Goal: Communication & Community: Answer question/provide support

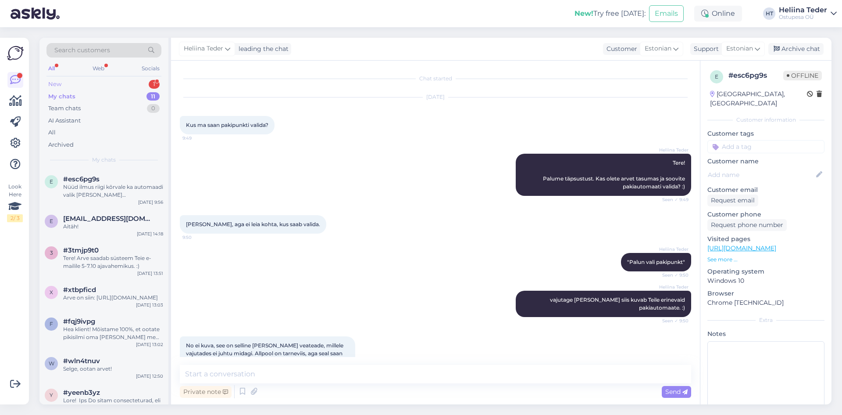
scroll to position [182, 0]
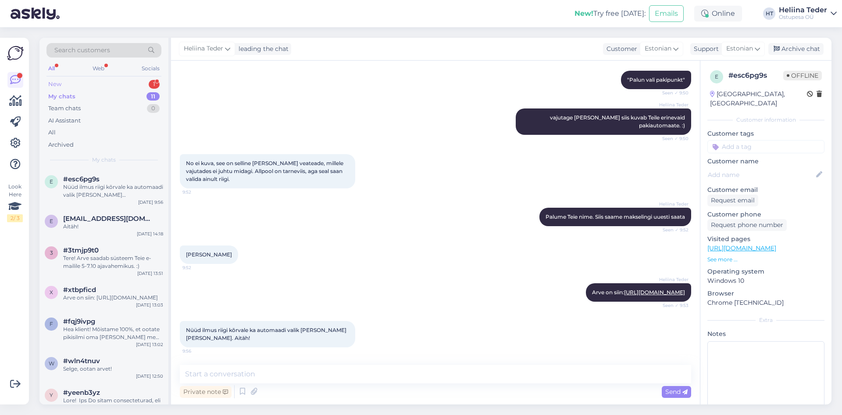
click at [75, 86] on div "New 1" at bounding box center [104, 84] width 115 height 12
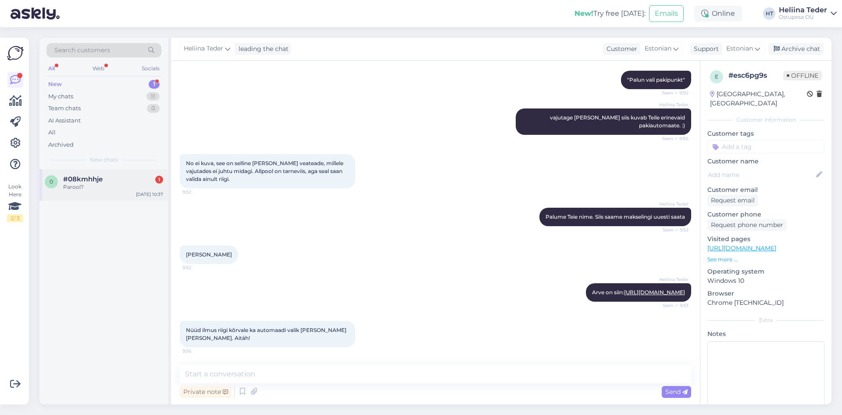
click at [98, 178] on span "#08kmhhje" at bounding box center [82, 179] width 39 height 8
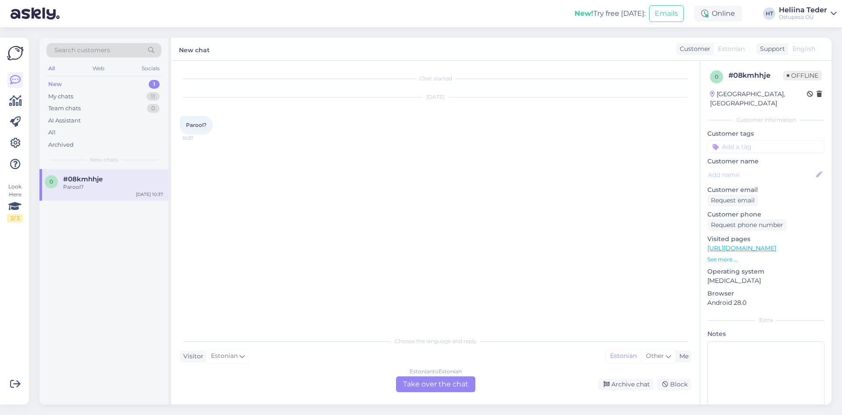
drag, startPoint x: 402, startPoint y: 376, endPoint x: 416, endPoint y: 387, distance: 17.8
click at [403, 376] on div "Choose the language and reply Visitor Estonian Me Estonian Other Estonian to Es…" at bounding box center [436, 362] width 512 height 60
click at [416, 387] on div "Estonian to Estonian Take over the chat" at bounding box center [435, 384] width 79 height 16
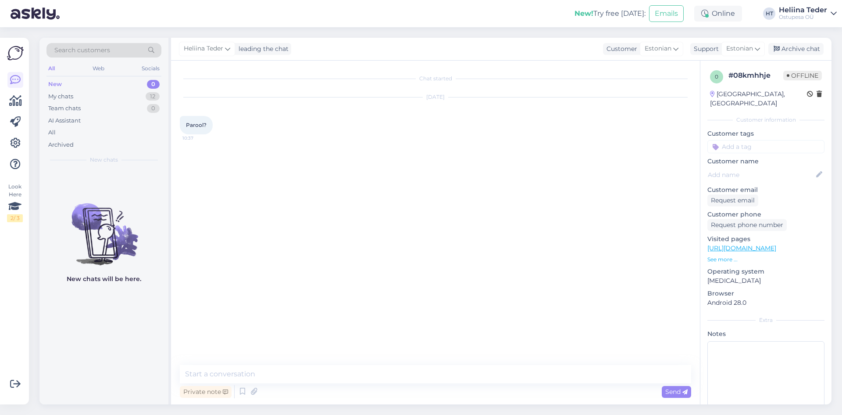
click at [361, 362] on div "Chat started [DATE] Parool? 10:37 Private note Send" at bounding box center [435, 233] width 529 height 344
click at [363, 369] on textarea at bounding box center [436, 374] width 512 height 18
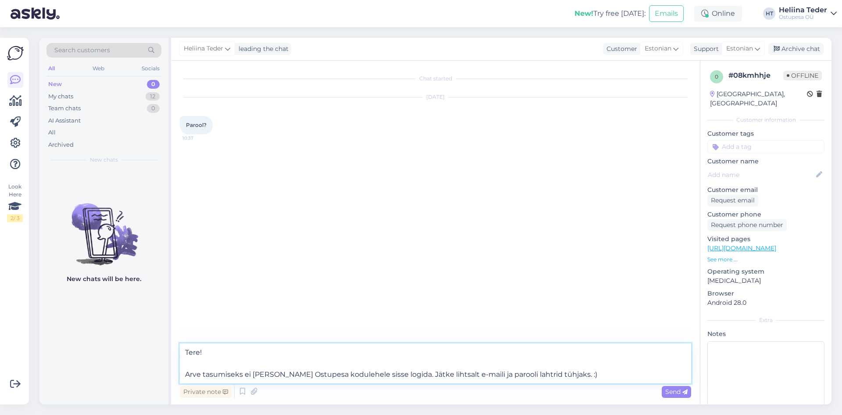
type textarea "Tere! Arve tasumiseks ei [PERSON_NAME] Ostupesa kodulehele sisse logida. Jätke …"
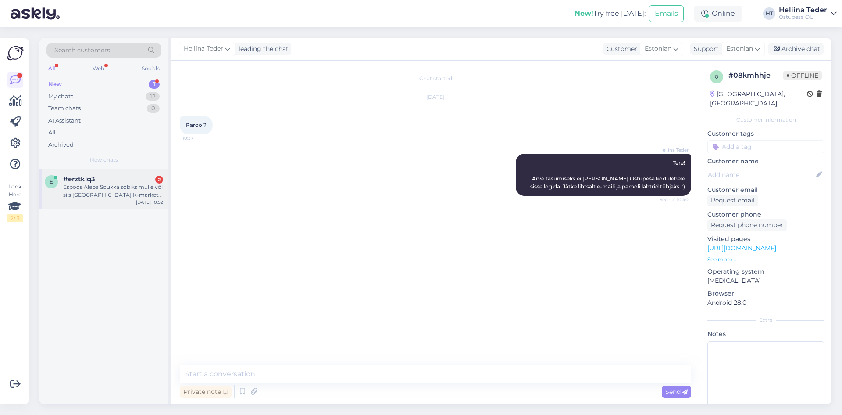
click at [99, 191] on div "Espoos Alepa Soukka sobiks mulle või siis [GEOGRAPHIC_DATA] K-market Fortuna Pi…" at bounding box center [113, 191] width 100 height 16
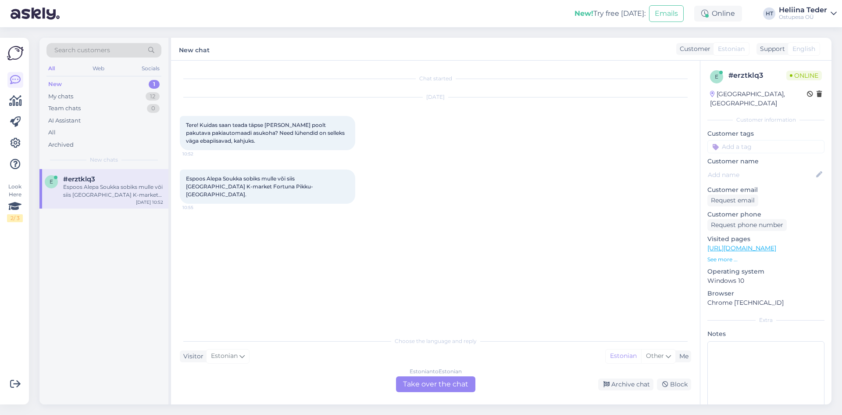
click at [402, 382] on div "Estonian to Estonian Take over the chat" at bounding box center [435, 384] width 79 height 16
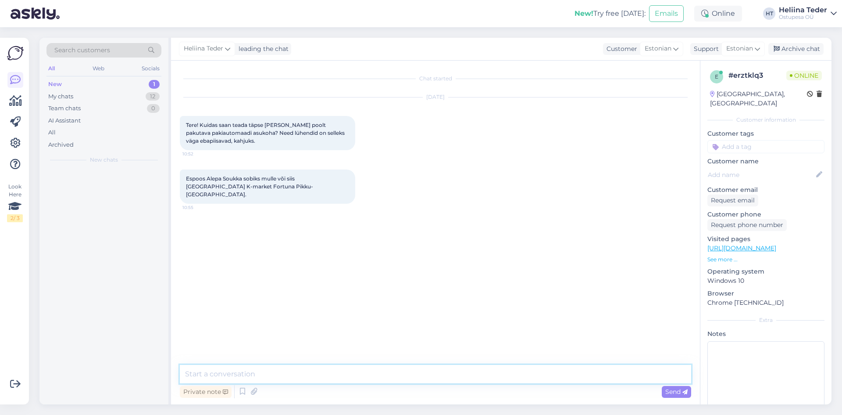
click at [323, 373] on textarea at bounding box center [436, 374] width 512 height 18
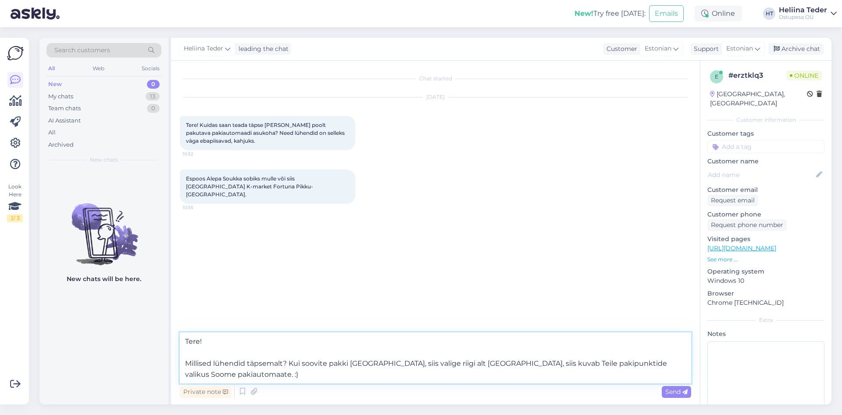
type textarea "Tere! Millised lühendid täpsemalt? Kui soovite pakki [GEOGRAPHIC_DATA], siis va…"
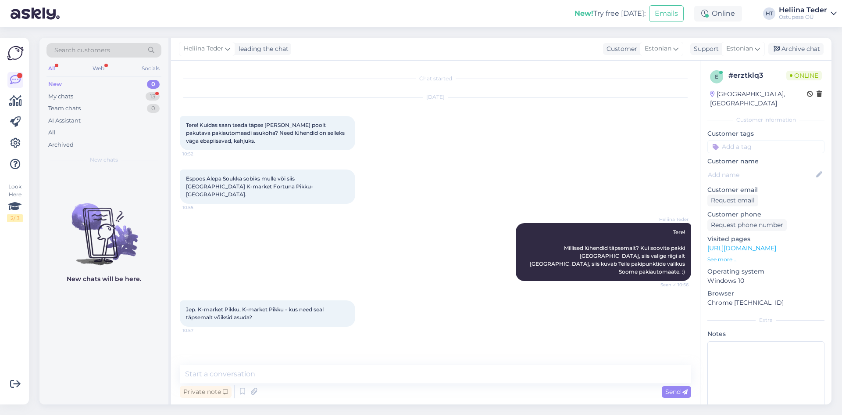
scroll to position [9, 0]
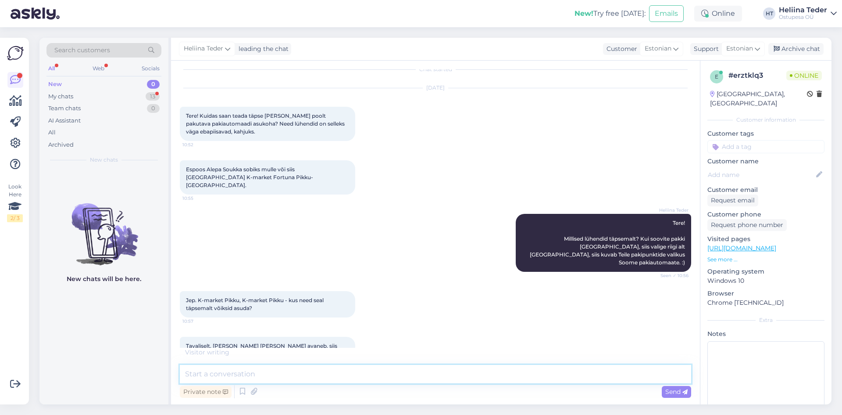
click at [205, 378] on textarea at bounding box center [436, 374] width 512 height 18
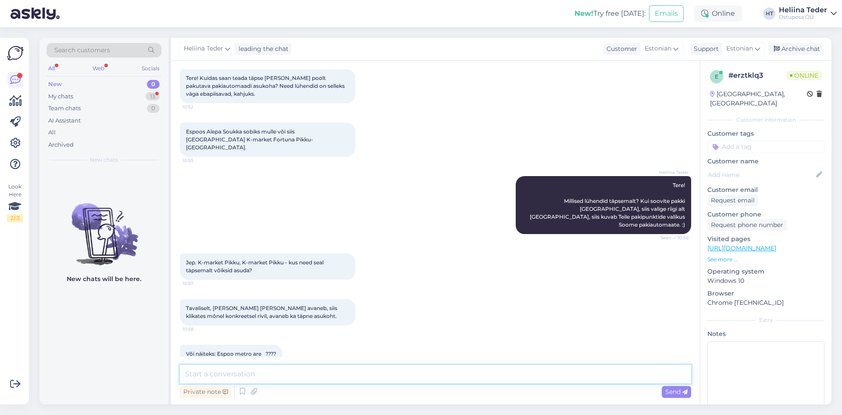
click at [273, 376] on textarea at bounding box center [436, 374] width 512 height 18
type textarea "Ü"
type textarea "Üritame täpsemalt üle vaadata. :)"
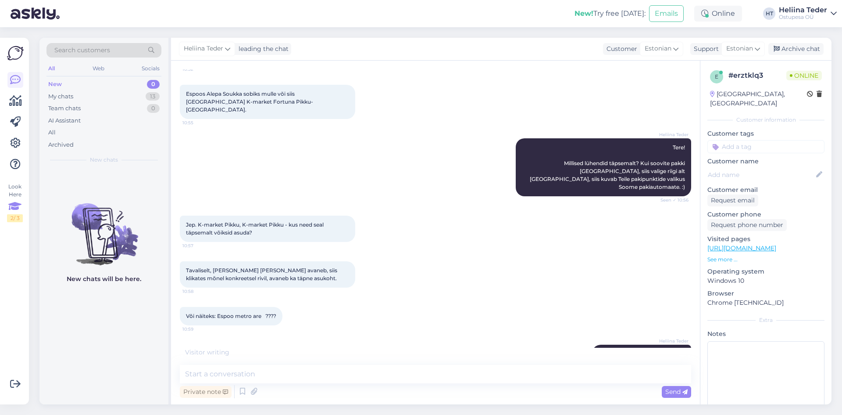
scroll to position [122, 0]
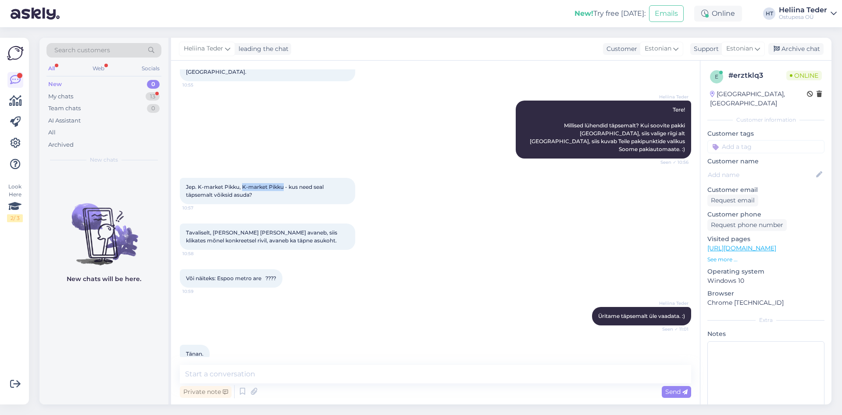
drag, startPoint x: 242, startPoint y: 171, endPoint x: 283, endPoint y: 170, distance: 40.8
click at [283, 183] on span "Jep. K-market Pikku, K-market Pikku - kus need seal täpsemalt võiksid asuda?" at bounding box center [255, 190] width 139 height 14
copy span "K-market Pikku"
click at [235, 374] on textarea at bounding box center [436, 374] width 512 height 18
paste textarea "K-market Pikku"
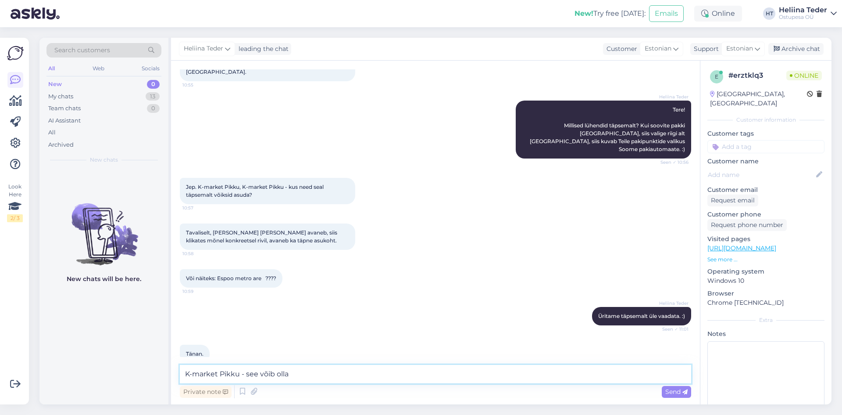
click at [306, 373] on textarea "K-market Pikku - see võib olla" at bounding box center [436, 374] width 512 height 18
paste textarea "Postin automaatti, K-Market Pikkupekka"
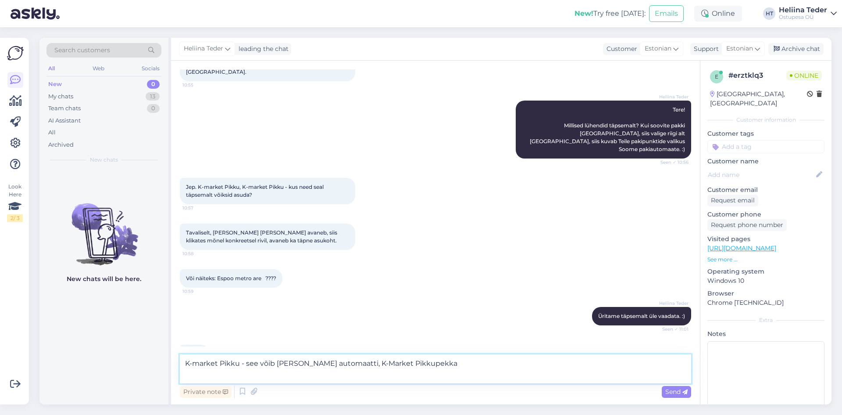
scroll to position [132, 0]
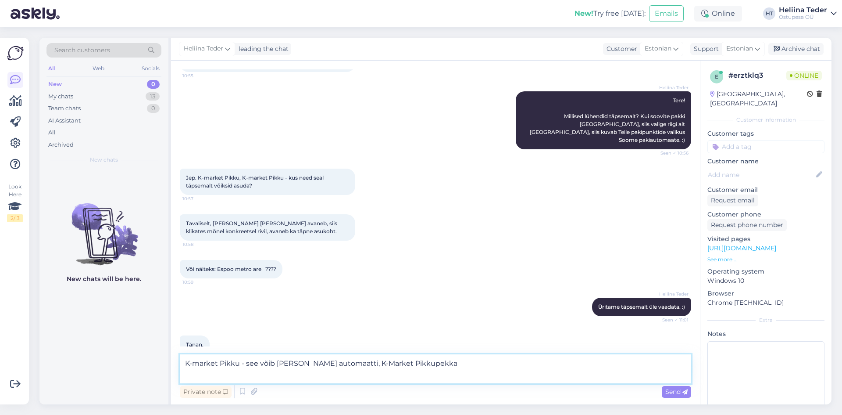
click at [464, 368] on textarea "K-market Pikku - see võib [PERSON_NAME] automaatti, K-Market Pikkupekka" at bounding box center [436, 368] width 512 height 29
paste textarea "Osoite Kisällinkuja 2, 00644 [GEOGRAPHIC_DATA]"
click at [184, 365] on textarea "K-market Pikku - see võib [PERSON_NAME] automaatti, K-Market Pikkupekka, Osoite…" at bounding box center [436, 363] width 512 height 40
drag, startPoint x: 589, startPoint y: 360, endPoint x: 288, endPoint y: 365, distance: 300.6
click at [288, 365] on textarea "K-market Pikku - see võib [PERSON_NAME] automaatti, K-Market Pikkupekka, Osoite…" at bounding box center [436, 368] width 512 height 29
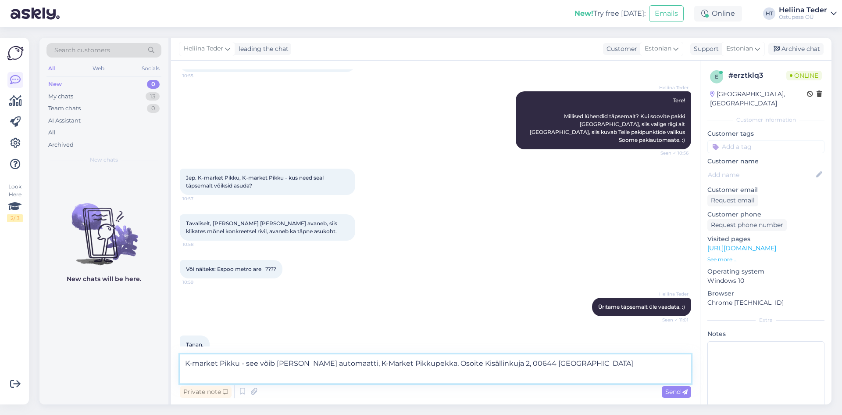
click at [290, 365] on textarea "K-market Pikku - see võib [PERSON_NAME] automaatti, K-Market Pikkupekka, Osoite…" at bounding box center [436, 368] width 512 height 29
paste textarea "K-Market Pikku-[GEOGRAPHIC_DATA], [STREET_ADDRESS]"
click at [290, 361] on textarea "K-market Pikku - see võib ollaK-Market Pikku-[GEOGRAPHIC_DATA], [STREET_ADDRESS]" at bounding box center [436, 368] width 512 height 29
type textarea "K-market Pikku - see võib olla K-Market Pikku-[GEOGRAPHIC_DATA], [STREET_ADDRES…"
click at [679, 391] on span "Send" at bounding box center [677, 391] width 22 height 8
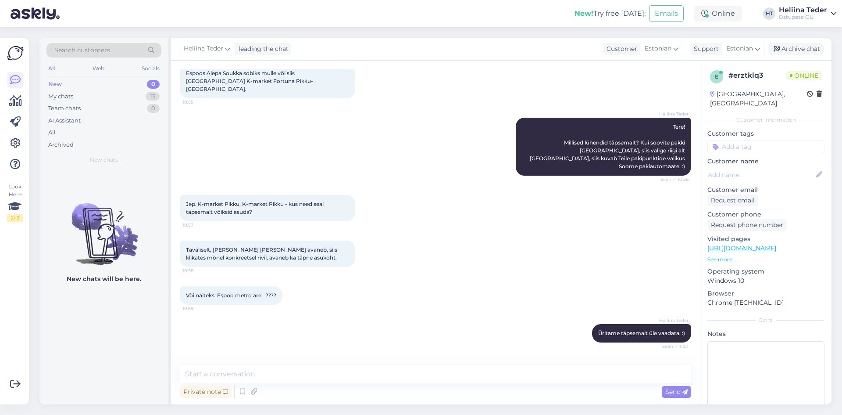
scroll to position [168, 0]
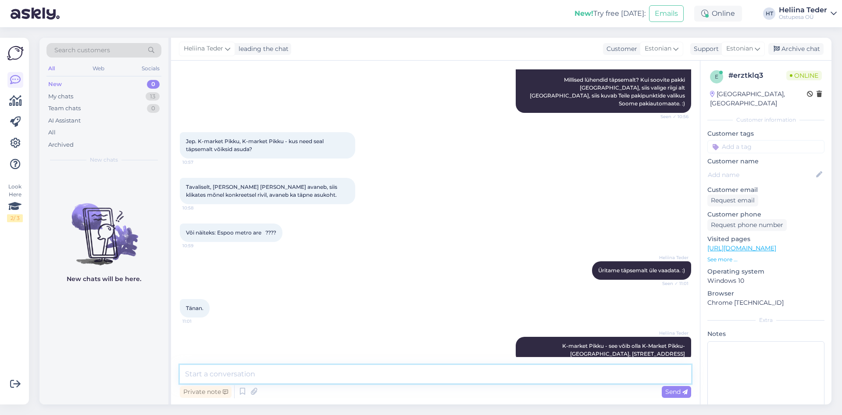
click at [311, 375] on textarea at bounding box center [436, 374] width 512 height 18
paste textarea "PostNord Lähiboksi Espoo Metro Are“ = PostNord pakiautomaat Espoo Metro Areena …"
click at [323, 371] on textarea "PostNord Lähiboksi Espoo Metro Are“ = PostNord pakiautomaat Espoo Metro Areena …" at bounding box center [436, 374] width 512 height 18
click at [188, 374] on textarea "PostNord Lähiboksi Espoo Metro Are“ = PostNord pakiautomaat Espoo Metro Areena …" at bounding box center [436, 374] width 512 height 18
click at [317, 371] on textarea "PostNord Lähiboksi Espoo Metro Are“ = PostNord pakiautomaat Espoo Metro Areena …" at bounding box center [436, 374] width 512 height 18
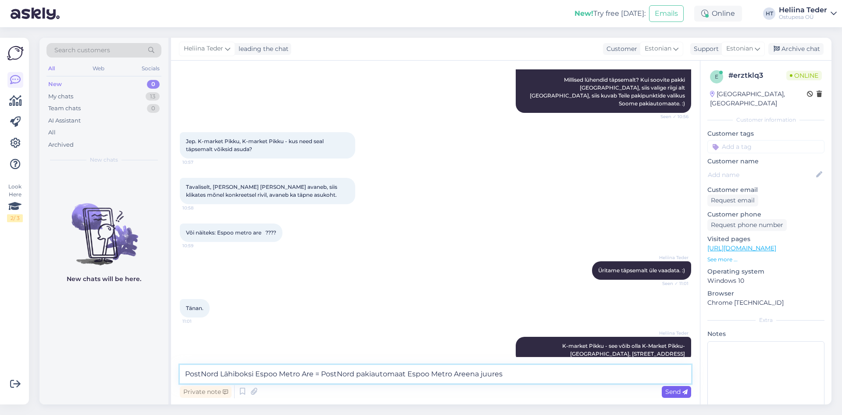
type textarea "PostNord Lähiboksi Espoo Metro Are = PostNord pakiautomaat Espoo Metro Areena j…"
click at [671, 391] on span "Send" at bounding box center [677, 391] width 22 height 8
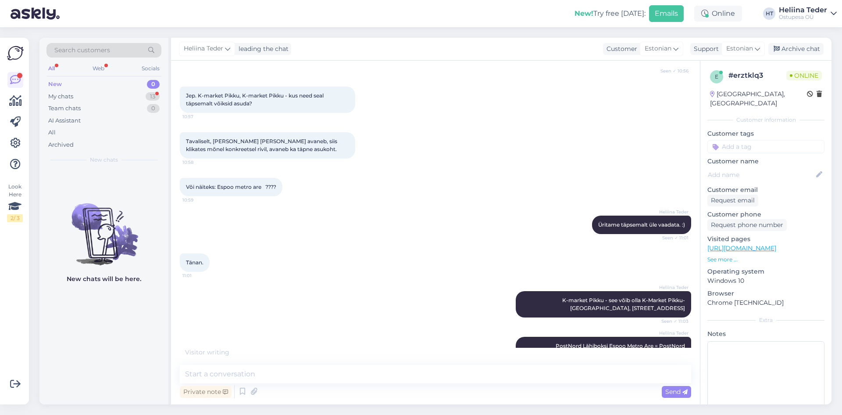
scroll to position [251, 0]
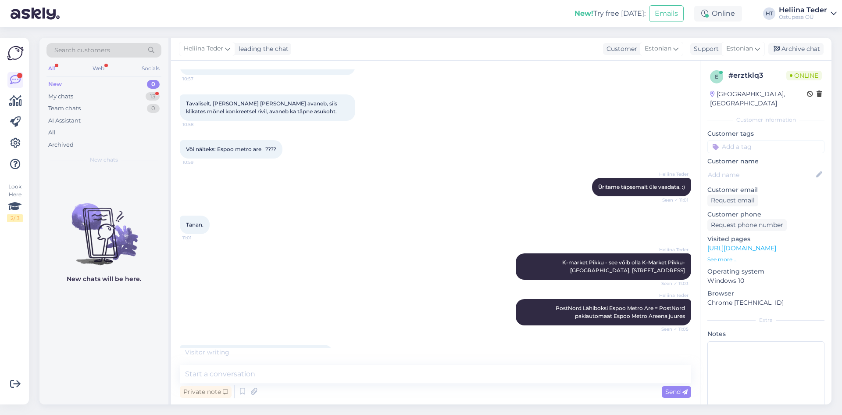
click at [234, 350] on span "Aga Alepa Munkkini ? Kus see võiks täpsemalt asuda?" at bounding box center [256, 353] width 141 height 7
drag, startPoint x: 198, startPoint y: 337, endPoint x: 241, endPoint y: 336, distance: 43.0
click at [241, 350] on span "Aga Alepa Munkkini ? Kus see võiks täpsemalt asuda?" at bounding box center [256, 353] width 141 height 7
copy span "Alepa Munkkini"
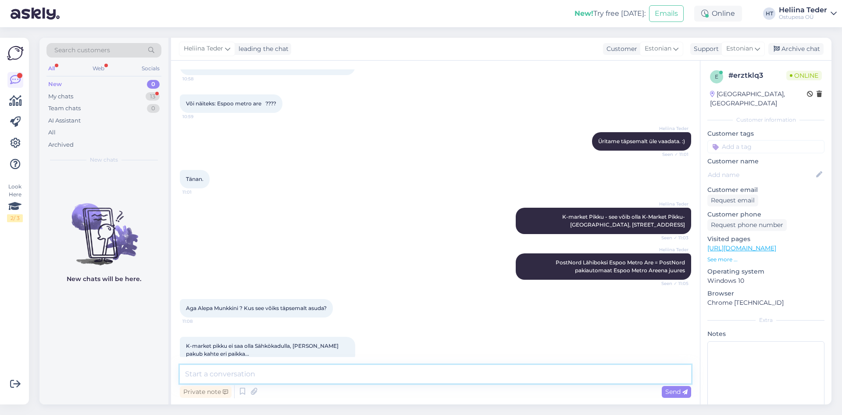
click at [249, 367] on textarea at bounding box center [436, 374] width 512 height 18
click at [233, 373] on textarea at bounding box center [436, 374] width 512 height 18
type textarea "b"
paste textarea "Alepa Munkkini"
type textarea "Alepa Munkkini"
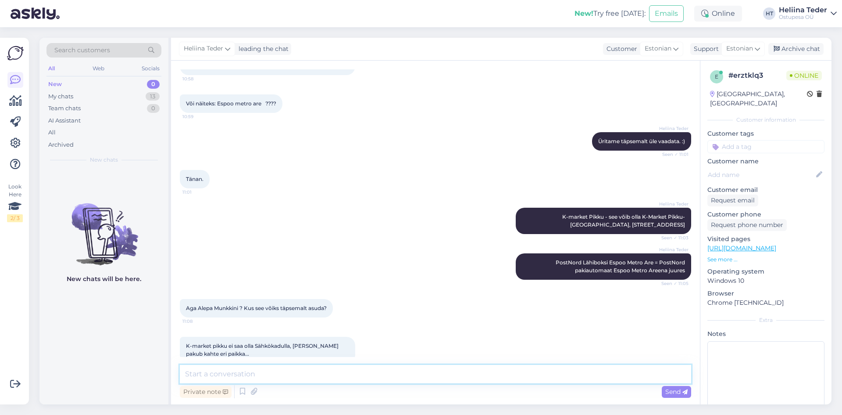
click at [244, 371] on textarea at bounding box center [436, 374] width 512 height 18
paste textarea "„Alepa Munkkini“ ehk Alepa Munkkiniemi asub aadressil [STREET_ADDRESS]"
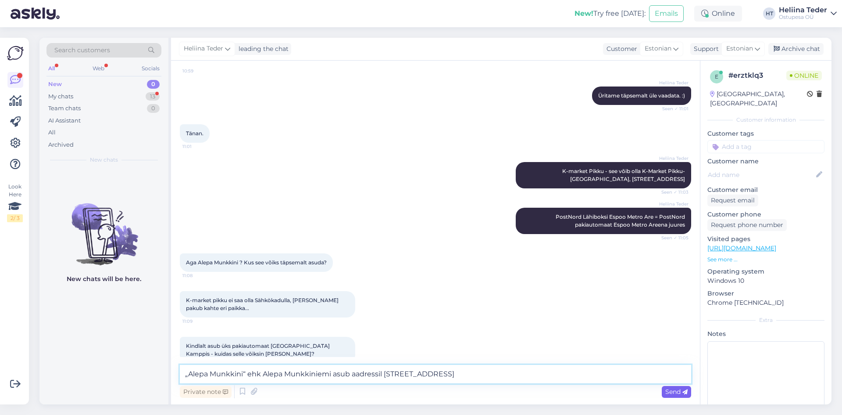
type textarea "„Alepa Munkkini“ ehk Alepa Munkkiniemi asub aadressil [STREET_ADDRESS]"
click at [675, 395] on div "Send" at bounding box center [676, 392] width 29 height 12
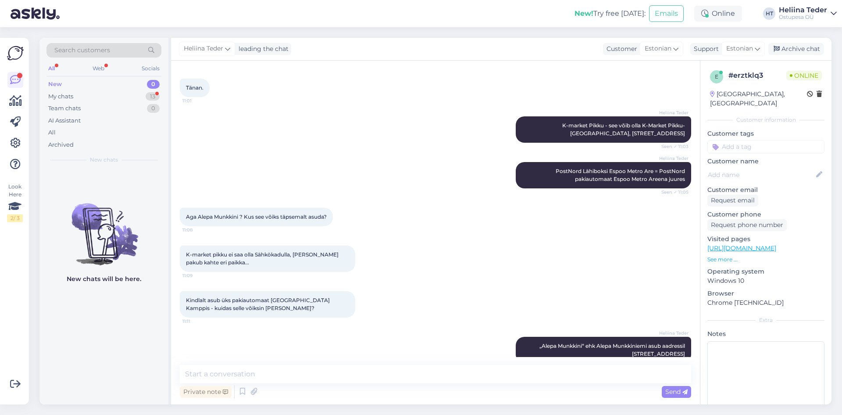
click at [269, 291] on div "Kindlalt asub üks pakiautomaat [GEOGRAPHIC_DATA] Kamppis - kuidas selle võiksin…" at bounding box center [268, 304] width 176 height 26
click at [238, 368] on textarea at bounding box center [436, 374] width 512 height 18
type textarea "Kamppis"
click at [280, 213] on span "Aga Alepa Munkkini ? Kus see võiks täpsemalt asuda?" at bounding box center [256, 216] width 141 height 7
click at [286, 208] on div "Aga Alepa Munkkini ? Kus see võiks täpsemalt asuda? 11:08" at bounding box center [256, 217] width 153 height 18
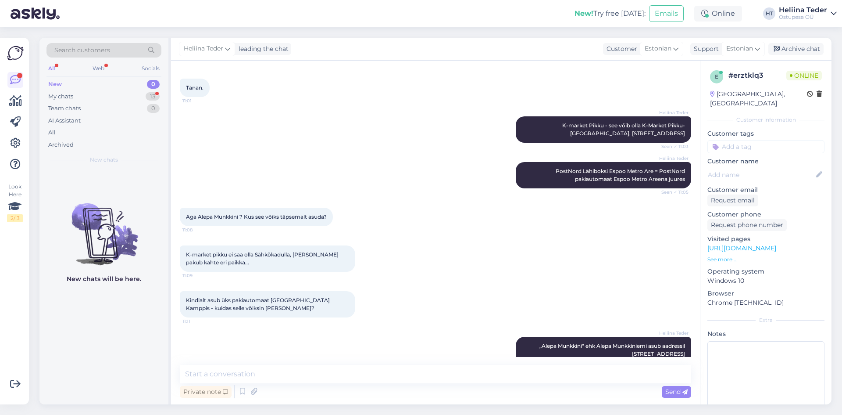
click at [242, 245] on div "K-market pikku ei saa olla Sähkökadulla, [PERSON_NAME] pakub kahte eri paikka..…" at bounding box center [268, 258] width 176 height 26
click at [239, 251] on span "K-market pikku ei saa olla Sähkökadulla, [PERSON_NAME] pakub kahte eri paikka..." at bounding box center [263, 258] width 154 height 14
click at [239, 245] on div "K-market pikku ei saa olla Sähkökadulla, [PERSON_NAME] pakub kahte eri paikka..…" at bounding box center [268, 258] width 176 height 26
click at [60, 94] on div "My chats" at bounding box center [60, 96] width 25 height 9
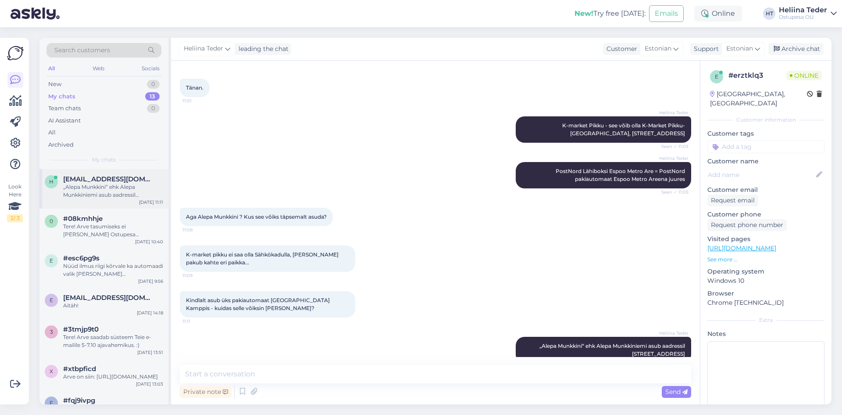
click at [115, 187] on div "„Alepa Munkkini“ ehk Alepa Munkkiniemi asub aadressil [STREET_ADDRESS]" at bounding box center [113, 191] width 100 height 16
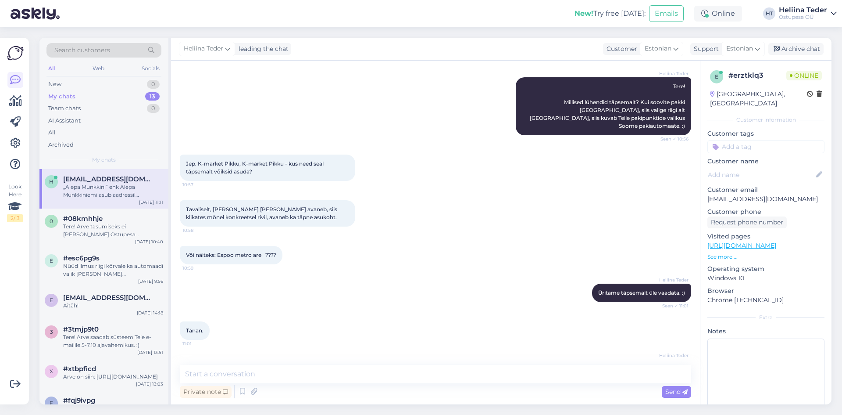
scroll to position [125, 0]
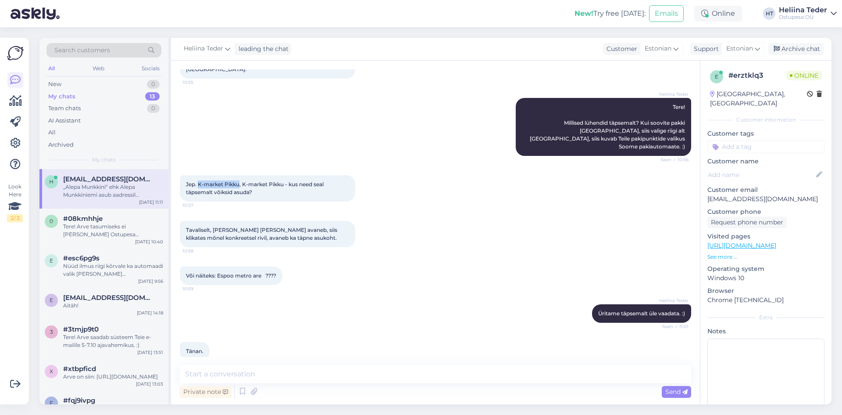
drag, startPoint x: 198, startPoint y: 167, endPoint x: 239, endPoint y: 167, distance: 40.4
click at [239, 181] on span "Jep. K-market Pikku, K-market Pikku - kus need seal täpsemalt võiksid asuda?" at bounding box center [255, 188] width 139 height 14
copy span "K-market Pikku"
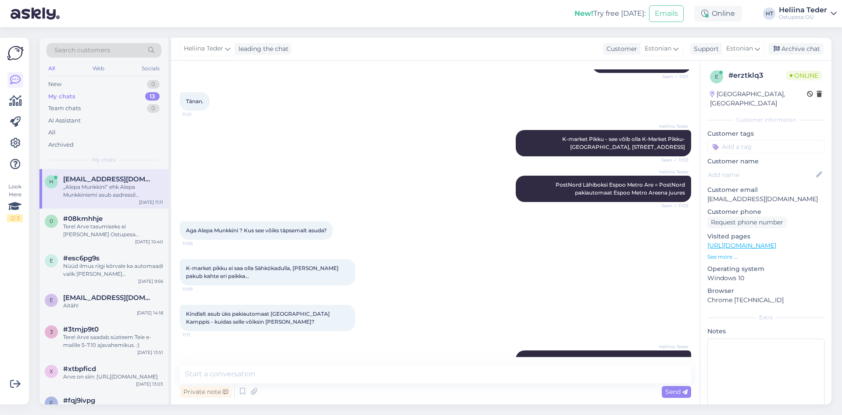
scroll to position [388, 0]
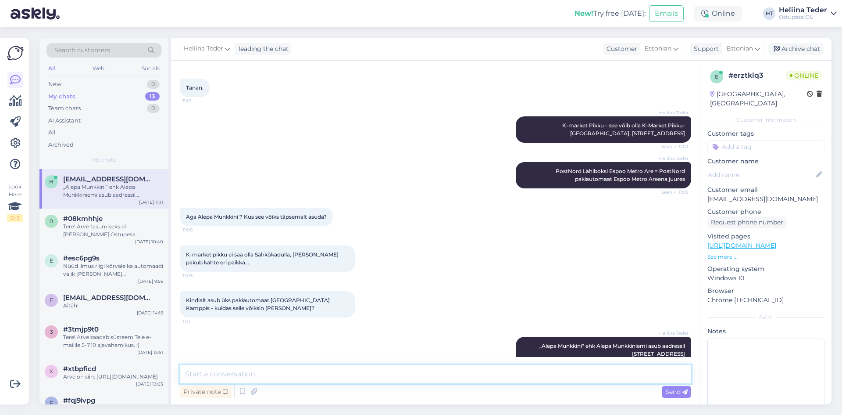
click at [210, 368] on textarea at bounding box center [436, 374] width 512 height 18
type textarea "[PERSON_NAME] asukohta valikust ei leia kahjuks"
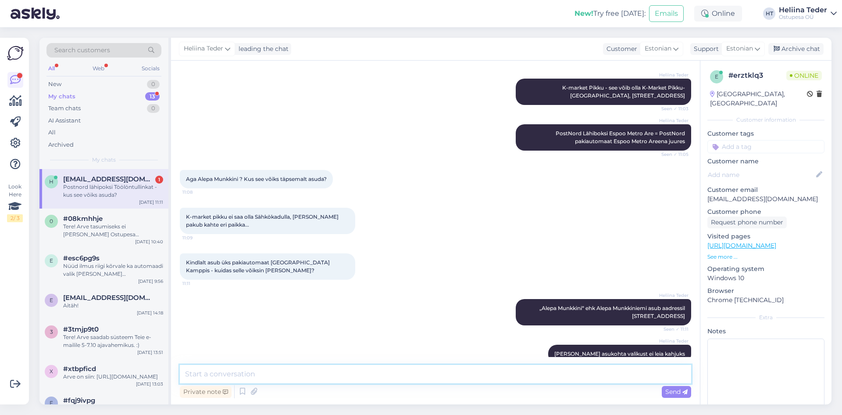
scroll to position [464, 0]
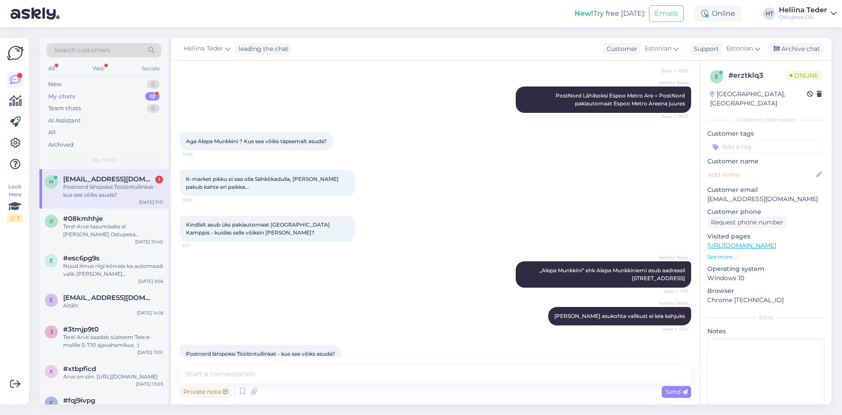
click at [256, 350] on span "Postnord lähipoksi Töölöntullinkat - kus see võiks asuda?" at bounding box center [260, 353] width 149 height 7
click at [240, 350] on span "Postnord lähipoksi Töölöntullinkat - kus see võiks asuda?" at bounding box center [260, 353] width 149 height 7
drag, startPoint x: 186, startPoint y: 335, endPoint x: 278, endPoint y: 334, distance: 92.2
click at [278, 344] on div "Postnord lähipoksi Töölöntullinkat - kus see võiks asuda? 11:16" at bounding box center [260, 353] width 161 height 18
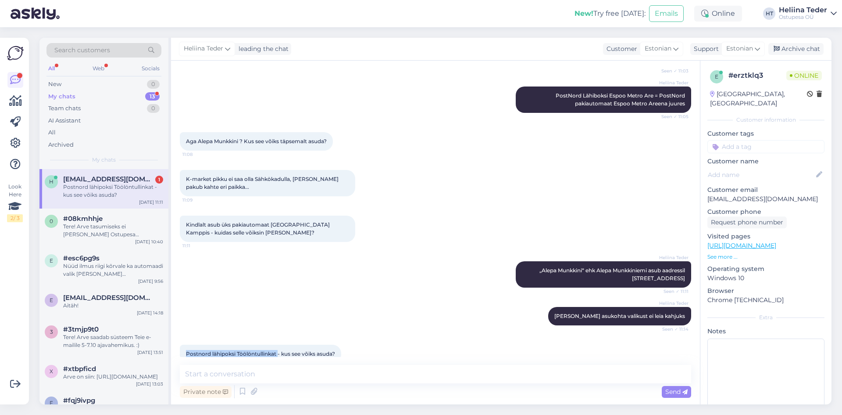
copy span "Postnord lähipoksi Töölöntullinkat"
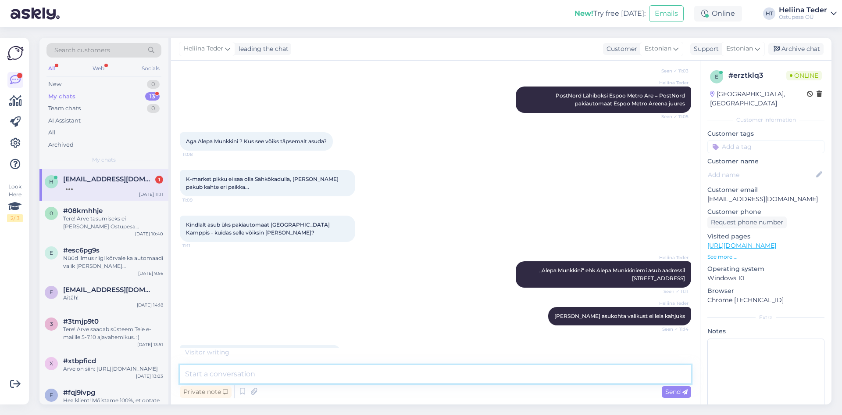
click at [333, 376] on textarea at bounding box center [436, 374] width 512 height 18
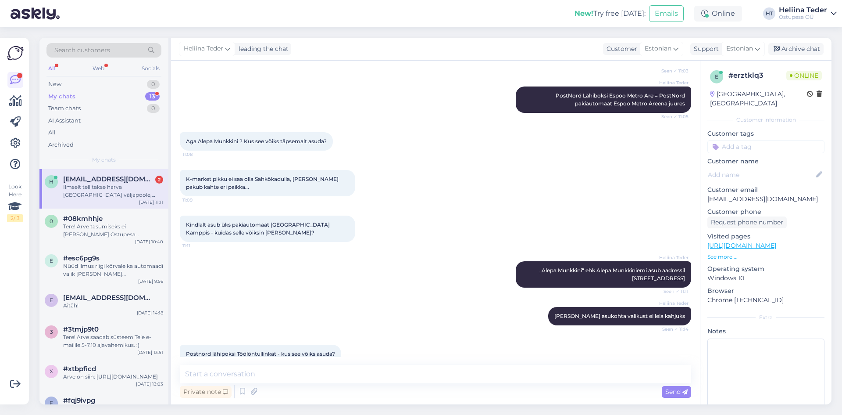
scroll to position [525, 0]
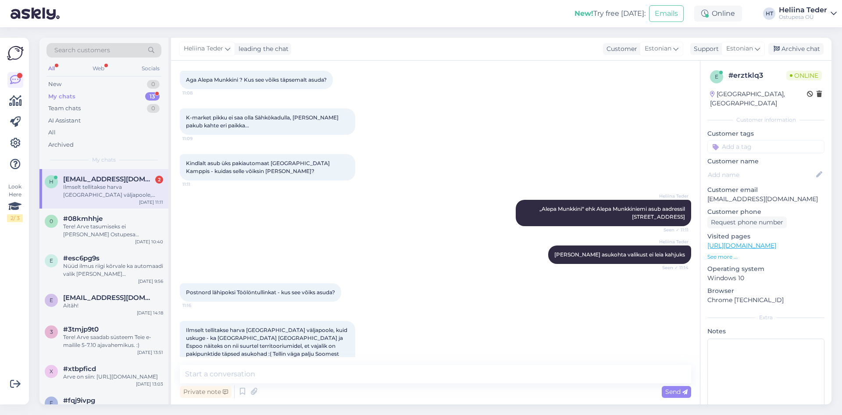
click at [298, 321] on div "Ilmselt tellitakse harva [GEOGRAPHIC_DATA] väljapoole, kuid uskuge - ka [GEOGRA…" at bounding box center [268, 346] width 176 height 50
drag, startPoint x: 280, startPoint y: 279, endPoint x: 217, endPoint y: 277, distance: 63.2
click at [273, 289] on span "Postnord lähipoksi Töölöntullinkat - kus see võiks asuda?" at bounding box center [260, 292] width 149 height 7
click at [256, 289] on span "Postnord lähipoksi Töölöntullinkat - kus see võiks asuda?" at bounding box center [260, 292] width 149 height 7
drag, startPoint x: 238, startPoint y: 274, endPoint x: 351, endPoint y: 277, distance: 112.4
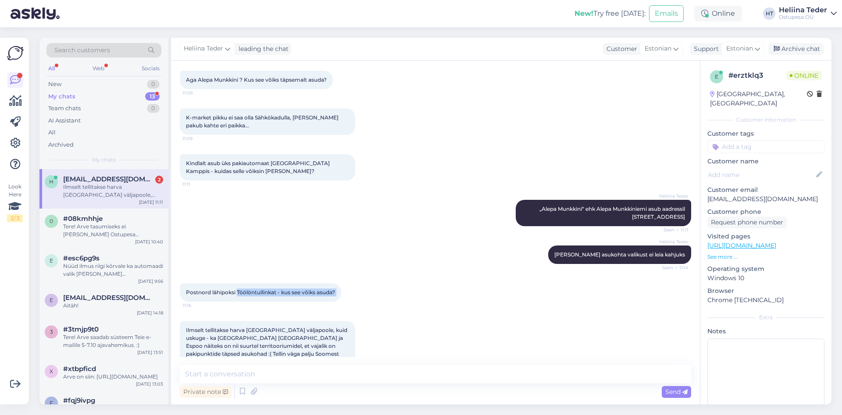
click at [341, 283] on div "Postnord lähipoksi Töölöntullinkat - kus see võiks asuda? 11:16" at bounding box center [260, 292] width 161 height 18
click at [287, 289] on span "Postnord lähipoksi Töölöntullinkat - kus see võiks asuda?" at bounding box center [260, 292] width 149 height 7
drag, startPoint x: 182, startPoint y: 279, endPoint x: 277, endPoint y: 280, distance: 95.7
click at [277, 283] on div "Postnord lähipoksi Töölöntullinkat - kus see võiks asuda? 11:16" at bounding box center [260, 292] width 161 height 18
copy span "Postnord lähipoksi Töölöntullinkat"
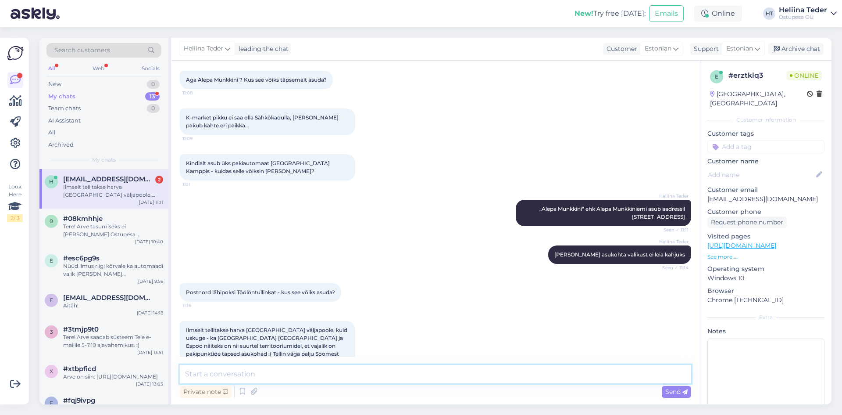
click at [224, 373] on textarea at bounding box center [436, 374] width 512 height 18
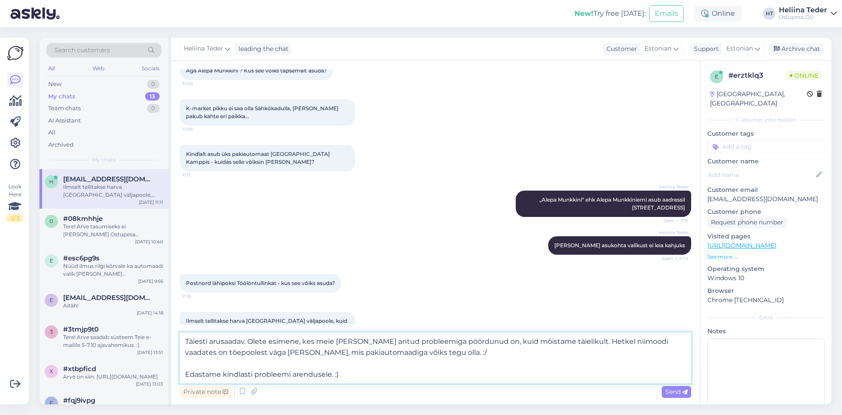
type textarea "Täiesti arusaadav. Olete esimene, kes meie [PERSON_NAME] antud probleemiga pöör…"
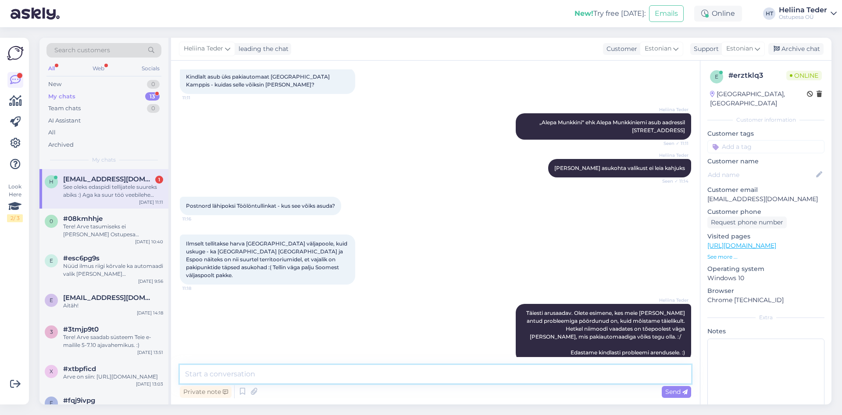
scroll to position [656, 0]
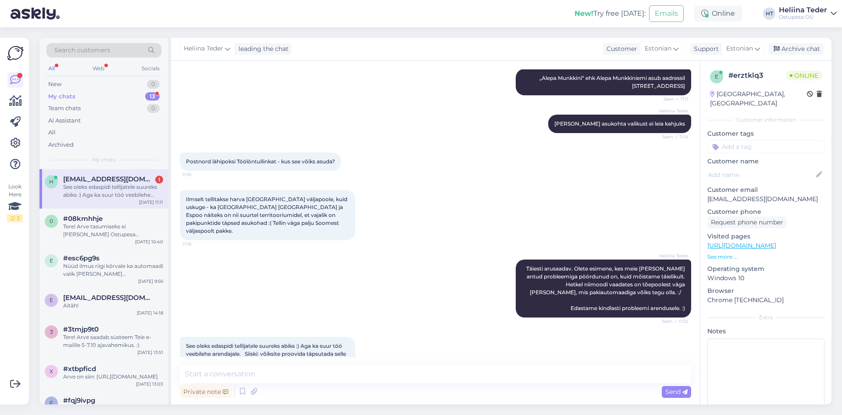
click at [262, 337] on div "See oleks edaspidi tellijatele suureks abiks :) Aga ka suur töö veebilehe arend…" at bounding box center [268, 354] width 176 height 34
click at [319, 337] on div "See oleks edaspidi tellijatele suureks abiks :) Aga ka suur töö veebilehe arend…" at bounding box center [268, 354] width 176 height 34
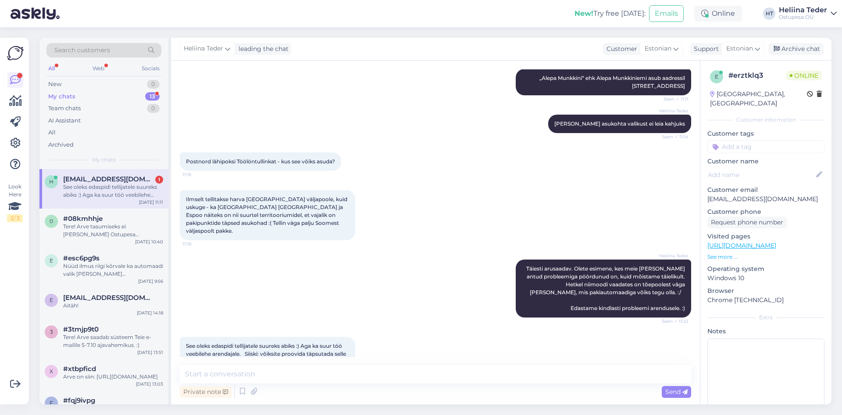
click at [323, 342] on span "See oleks edaspidi tellijatele suureks abiks :) Aga ka suur töö veebilehe arend…" at bounding box center [266, 353] width 161 height 22
drag, startPoint x: 200, startPoint y: 337, endPoint x: 265, endPoint y: 337, distance: 64.9
click at [265, 342] on span "See oleks edaspidi tellijatele suureks abiks :) Aga ka suur töö veebilehe arend…" at bounding box center [266, 353] width 161 height 22
copy span "Helsingis Töölöntullinkat"
click at [225, 374] on textarea at bounding box center [436, 374] width 512 height 18
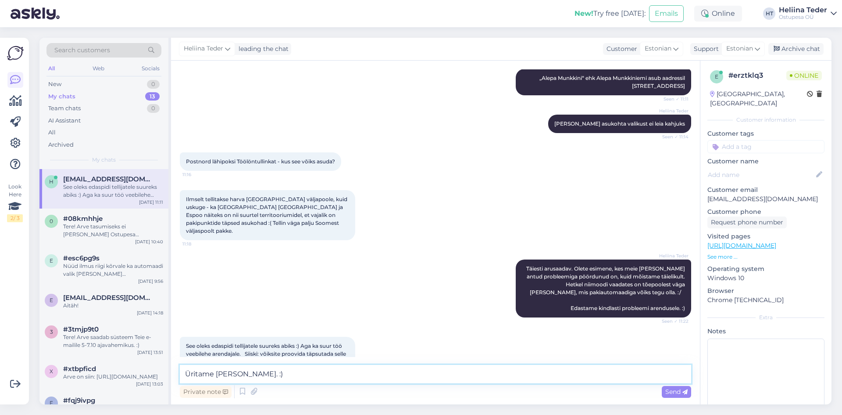
type textarea "Üritame [PERSON_NAME]. :)"
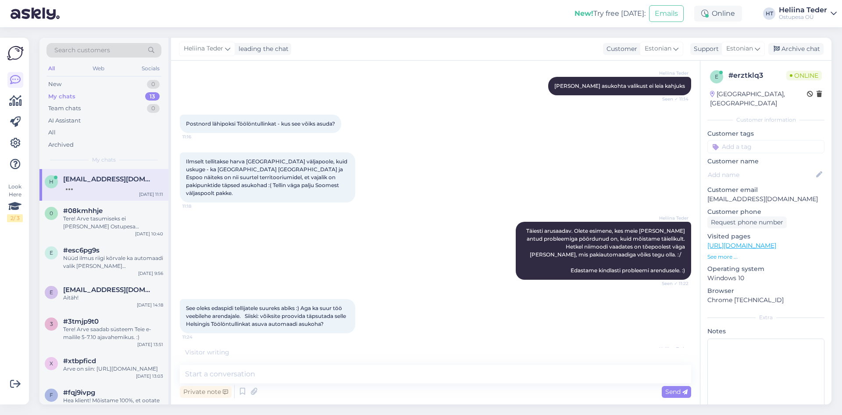
scroll to position [731, 0]
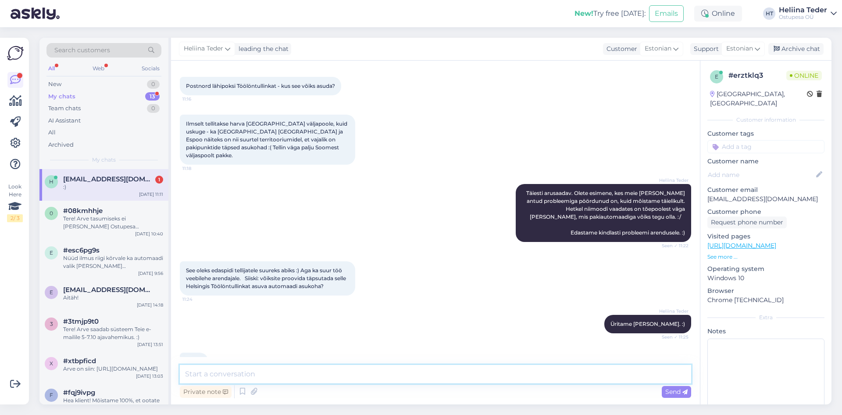
click at [262, 376] on textarea at bounding box center [436, 374] width 512 height 18
type textarea "Postnord Lähiboksi Töölöntullinkat - [STREET_ADDRESS]"
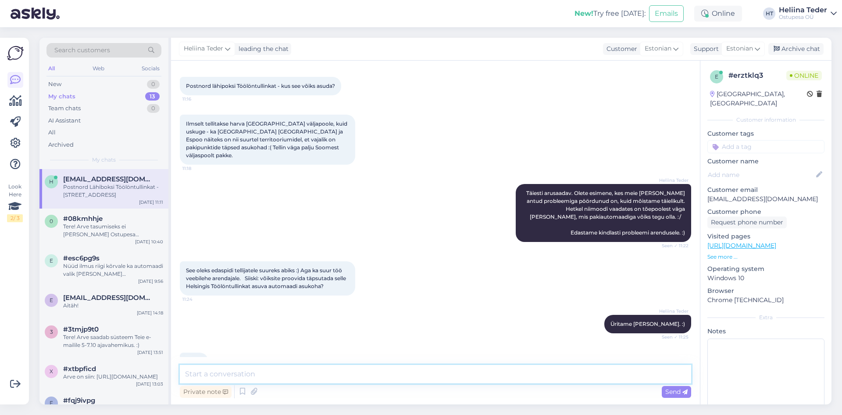
scroll to position [777, 0]
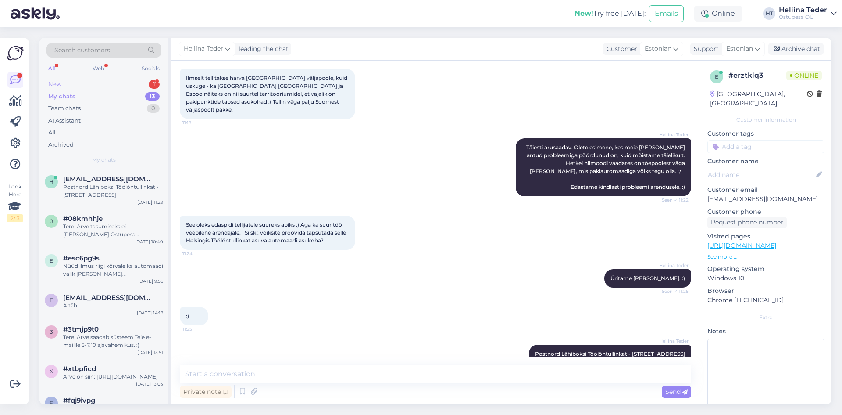
click at [73, 84] on div "New 1" at bounding box center [104, 84] width 115 height 12
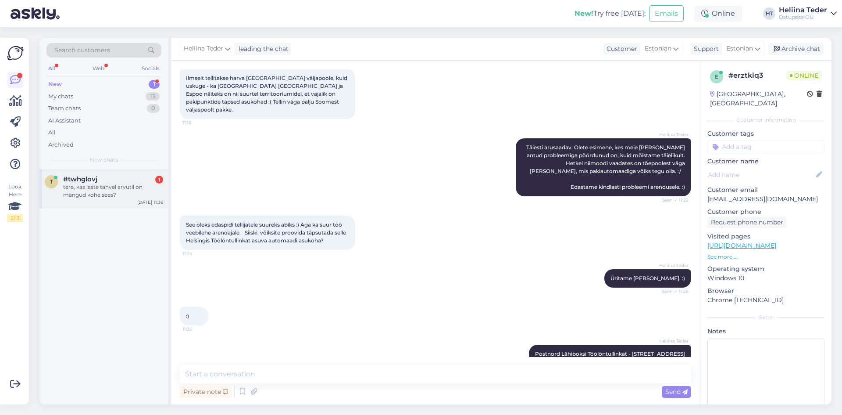
click at [107, 205] on div "t #twhglovj 1 tere, kas laste tahvel arvutil on mängud kohe sees? [DATE] 11:36" at bounding box center [103, 188] width 129 height 39
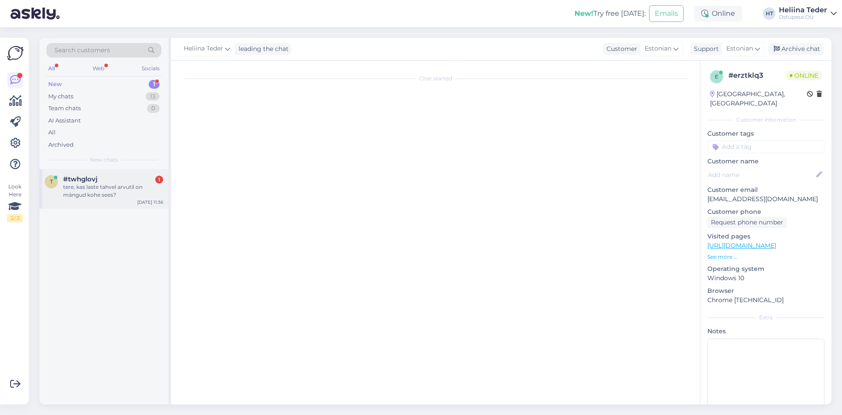
scroll to position [0, 0]
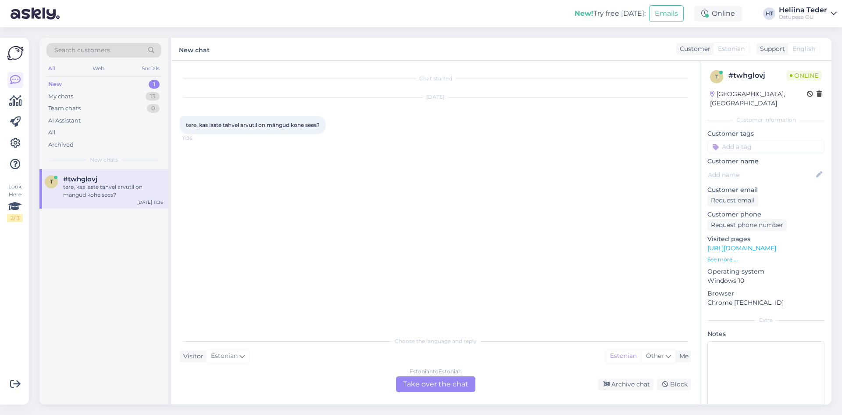
click at [255, 123] on span "tere, kas laste tahvel arvutil on mängud kohe sees?" at bounding box center [253, 125] width 134 height 7
click at [777, 244] on link "[URL][DOMAIN_NAME]" at bounding box center [742, 248] width 69 height 8
click at [91, 89] on div "New 1" at bounding box center [104, 84] width 115 height 12
click at [90, 94] on div "My chats 13" at bounding box center [104, 96] width 115 height 12
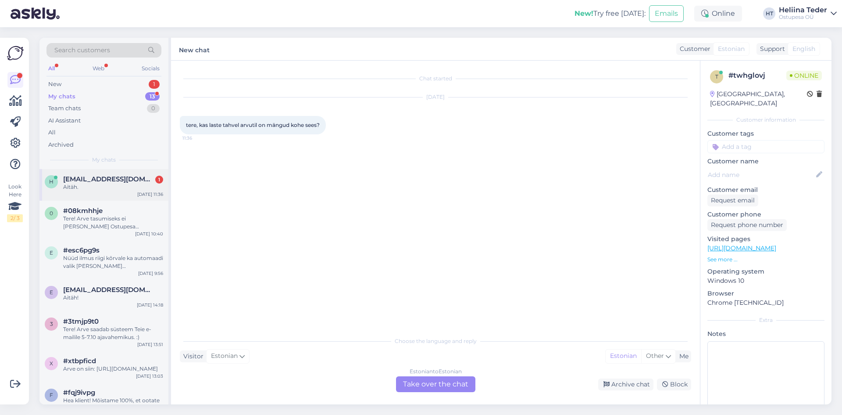
click at [119, 184] on div "Aitäh." at bounding box center [113, 187] width 100 height 8
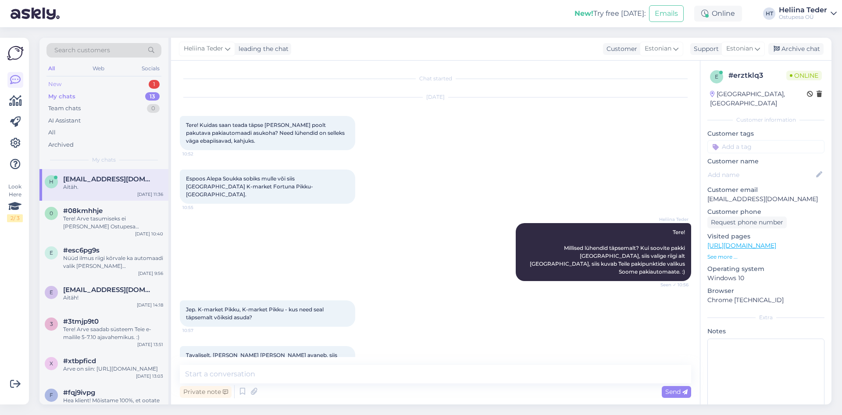
scroll to position [815, 0]
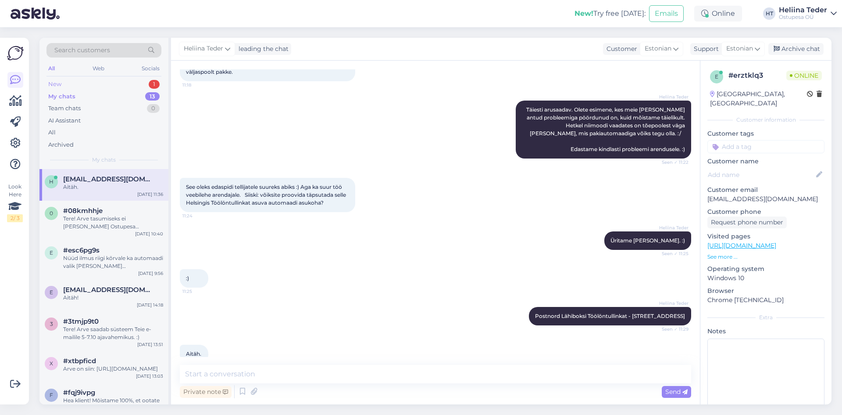
click at [75, 86] on div "New 1" at bounding box center [104, 84] width 115 height 12
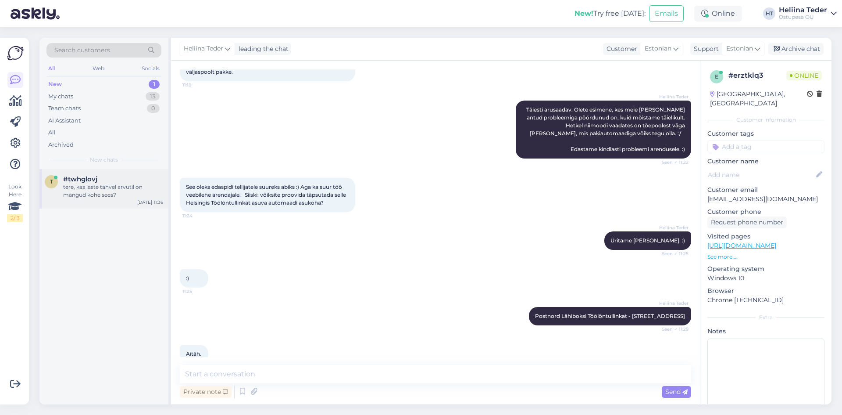
click at [107, 186] on div "tere, kas laste tahvel arvutil on mängud kohe sees?" at bounding box center [113, 191] width 100 height 16
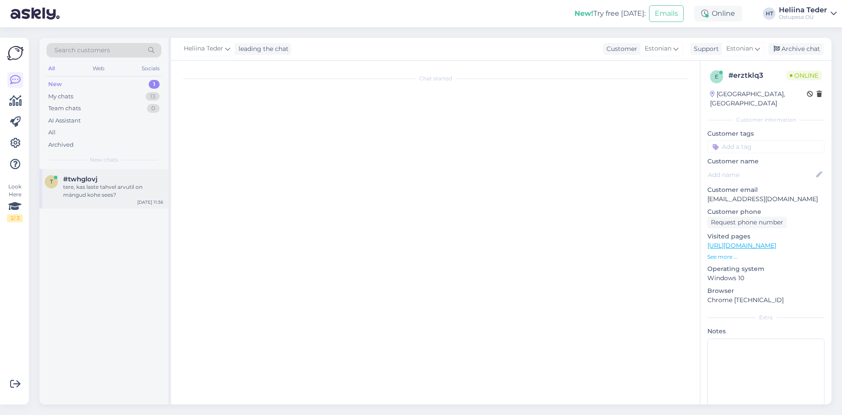
scroll to position [0, 0]
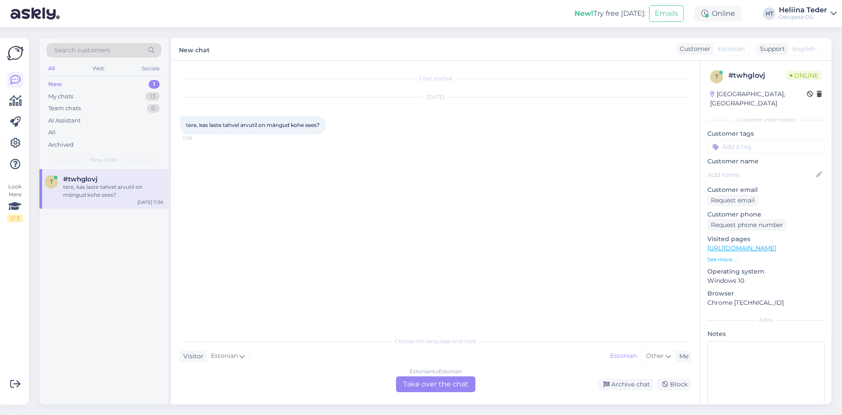
click at [437, 380] on div "Estonian to Estonian Take over the chat" at bounding box center [435, 384] width 79 height 16
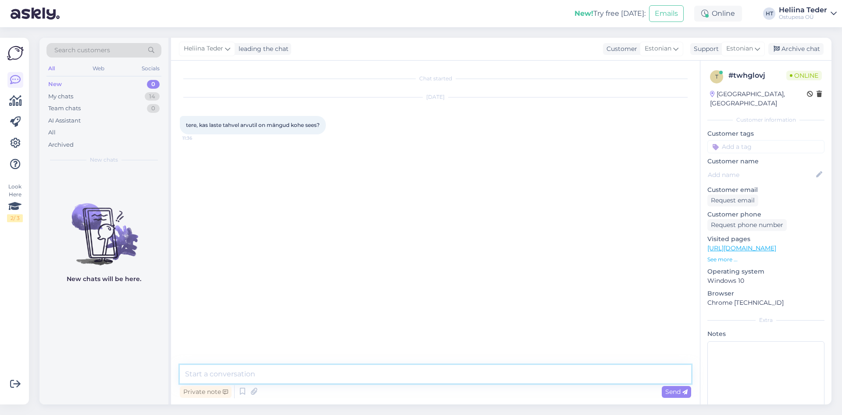
click at [315, 377] on textarea at bounding box center [436, 374] width 512 height 18
type textarea "Tere! [PERSON_NAME] ole kahjuks nii täpset infot tarnija poolt. Ilmselt peab mä…"
